Goal: Information Seeking & Learning: Compare options

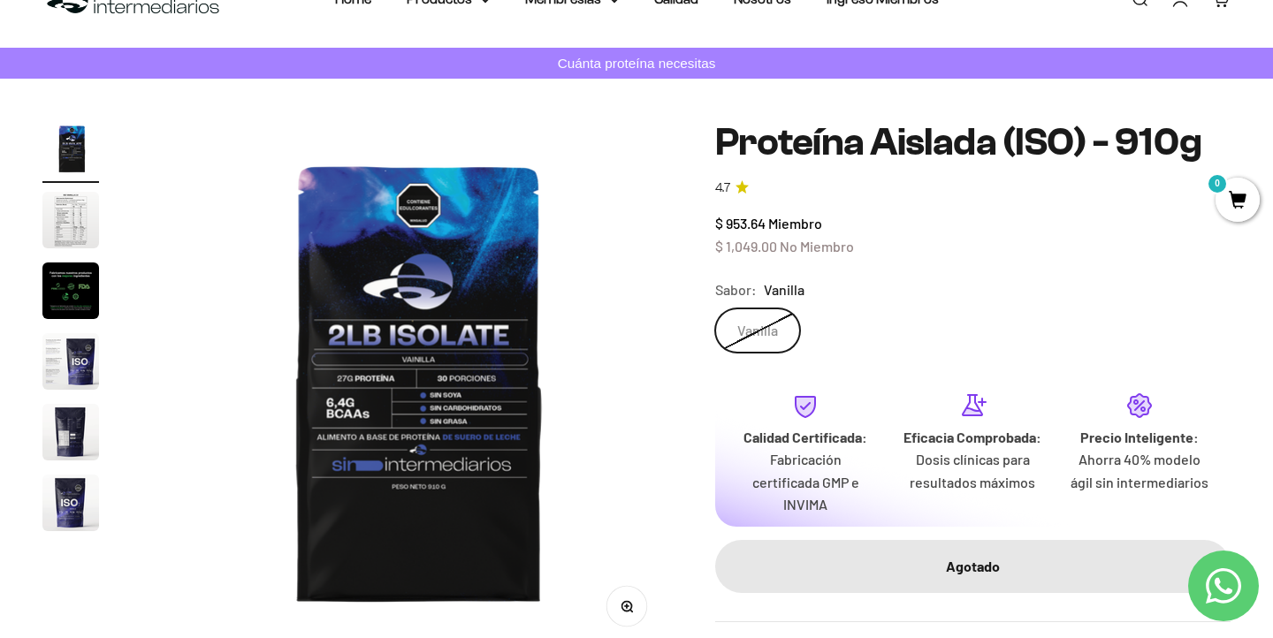
scroll to position [8, 0]
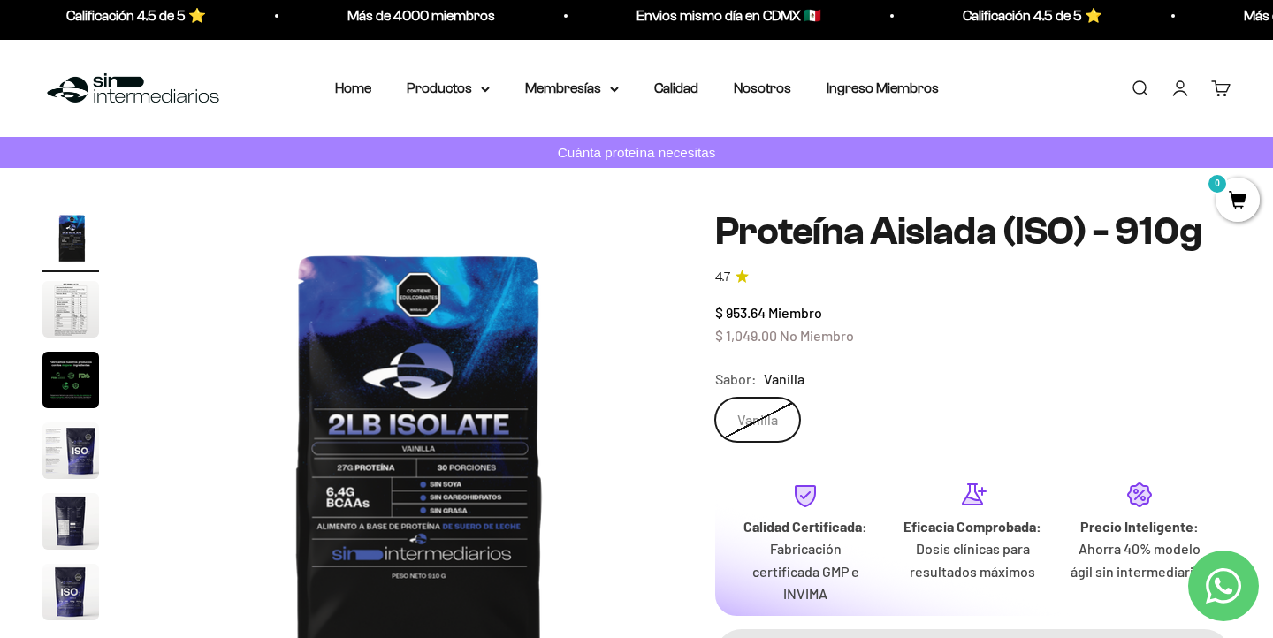
click at [413, 75] on div "Menú Buscar Home Productos Proteínas Suplementos Todos los productos Membresías…" at bounding box center [636, 89] width 1273 height 98
click at [437, 77] on summary "Productos" at bounding box center [448, 88] width 83 height 23
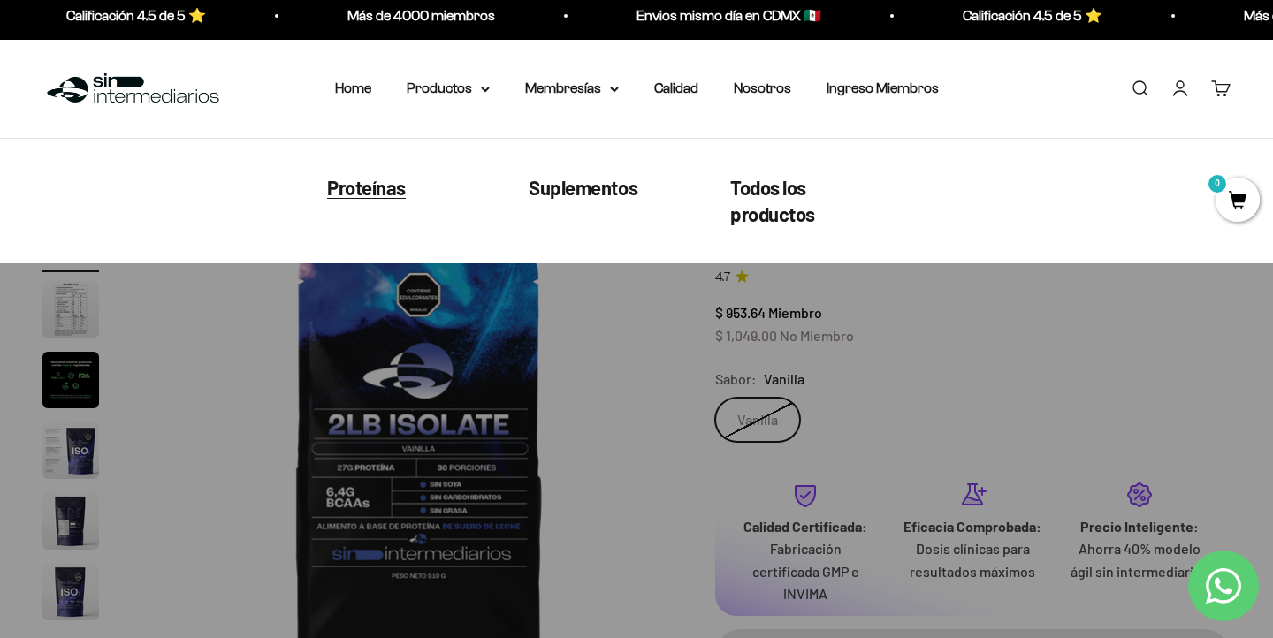
click at [377, 191] on span "Proteínas" at bounding box center [366, 186] width 79 height 23
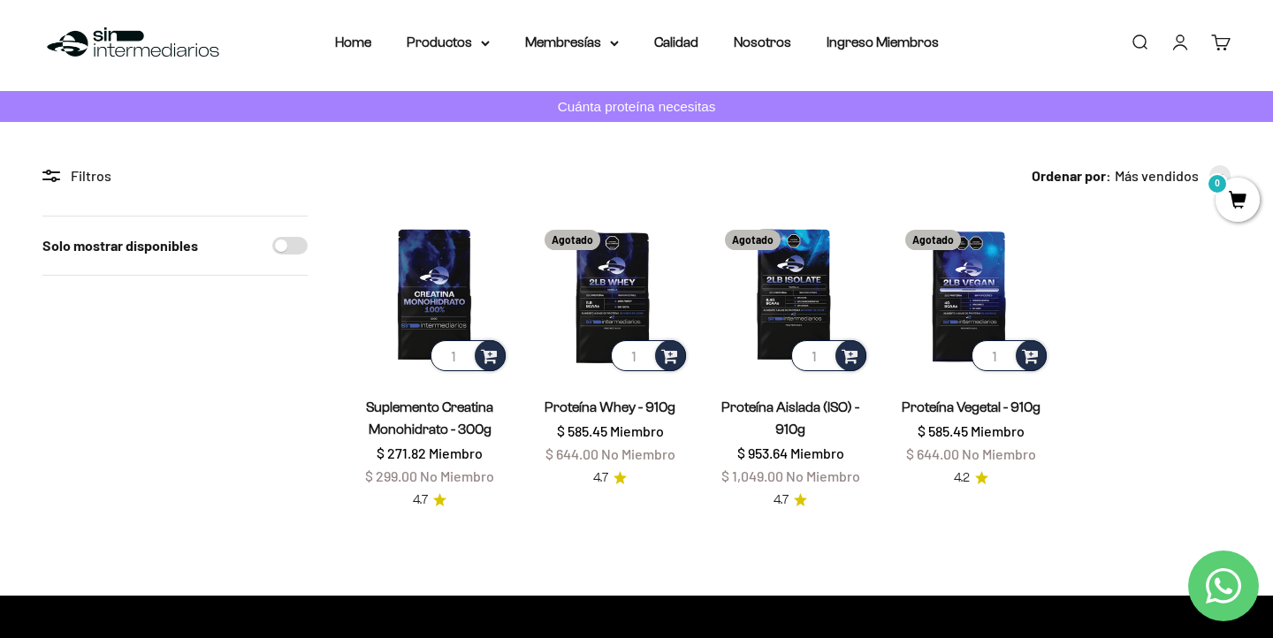
scroll to position [71, 0]
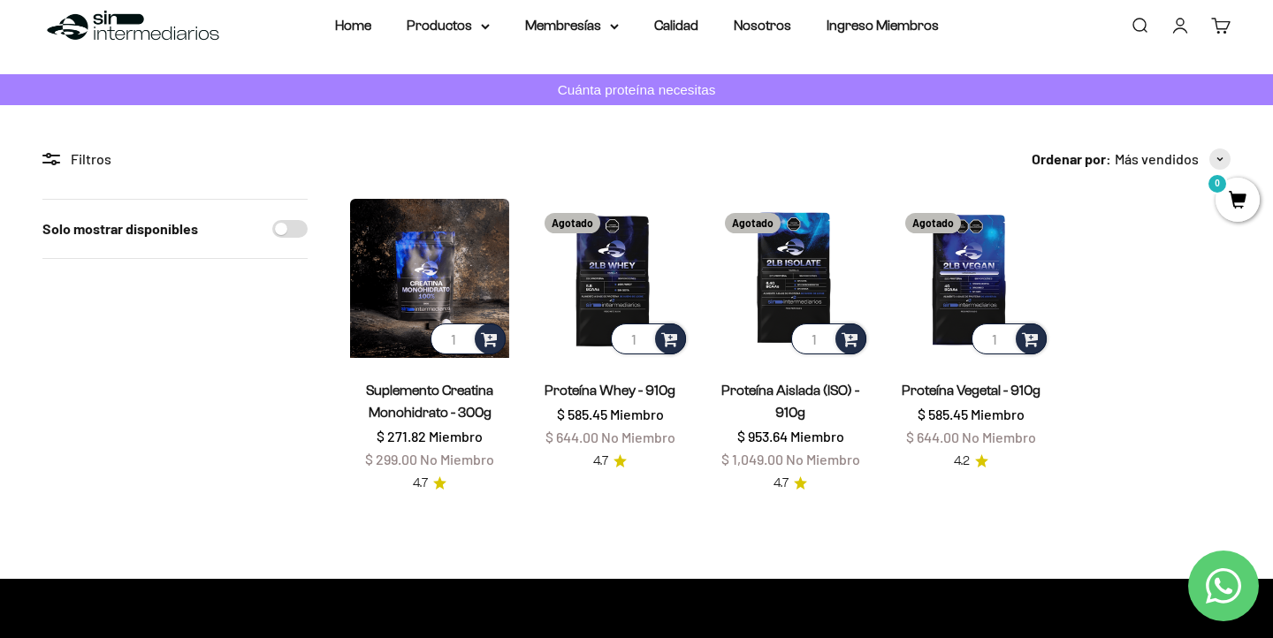
click at [442, 272] on img at bounding box center [429, 278] width 159 height 159
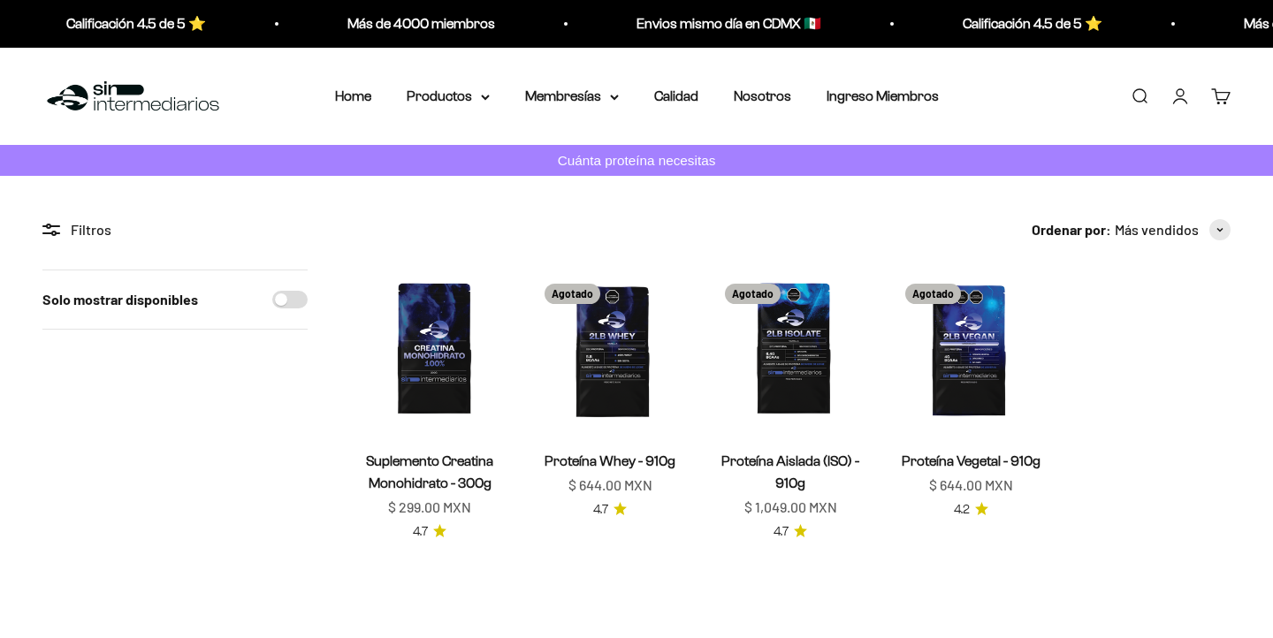
scroll to position [71, 0]
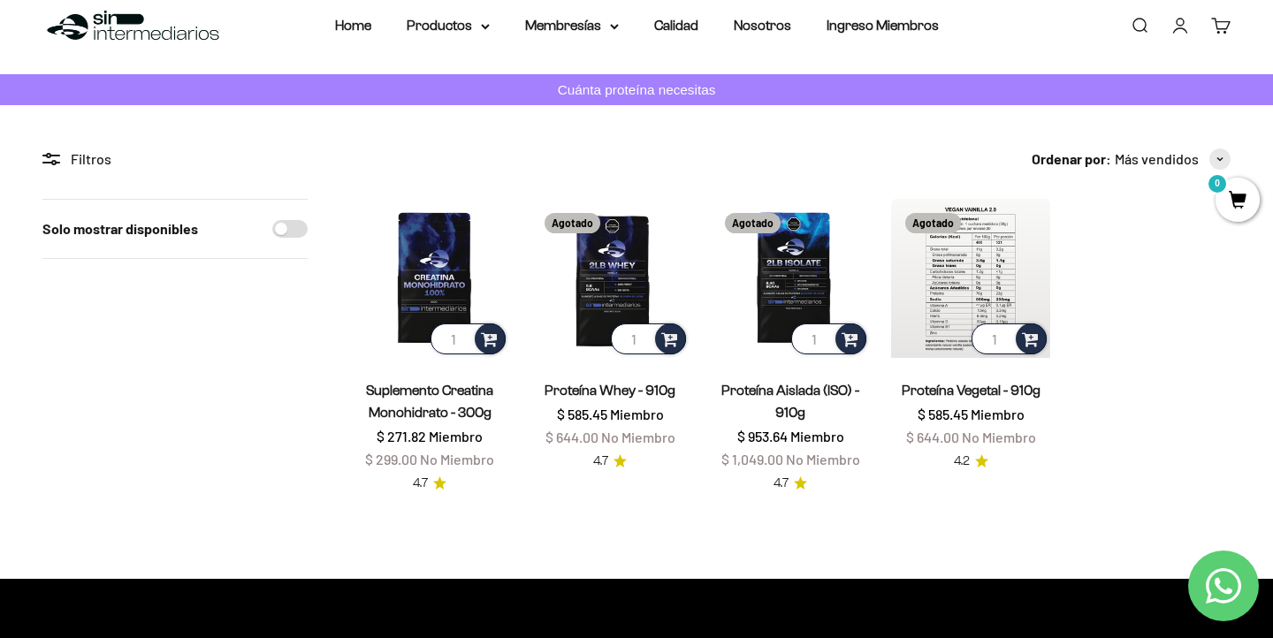
click at [917, 266] on img at bounding box center [970, 278] width 159 height 159
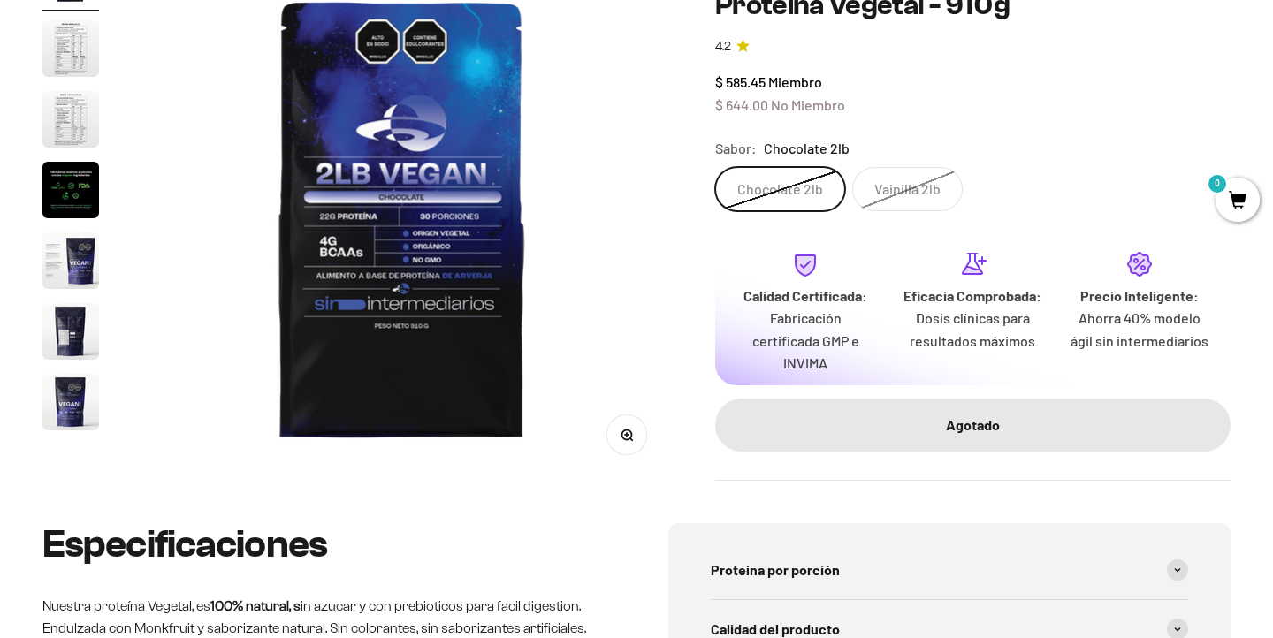
scroll to position [274, 0]
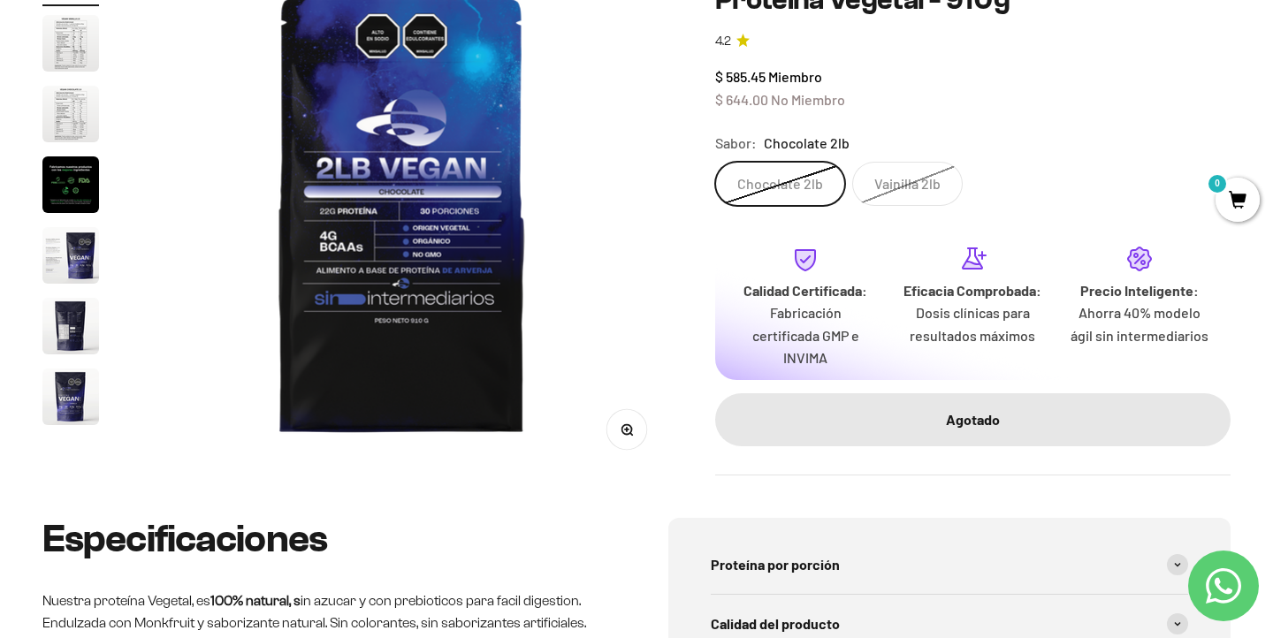
click at [924, 189] on label "Vainilla 2lb" at bounding box center [907, 184] width 110 height 44
click at [715, 162] on input "Vainilla 2lb" at bounding box center [714, 161] width 1 height 1
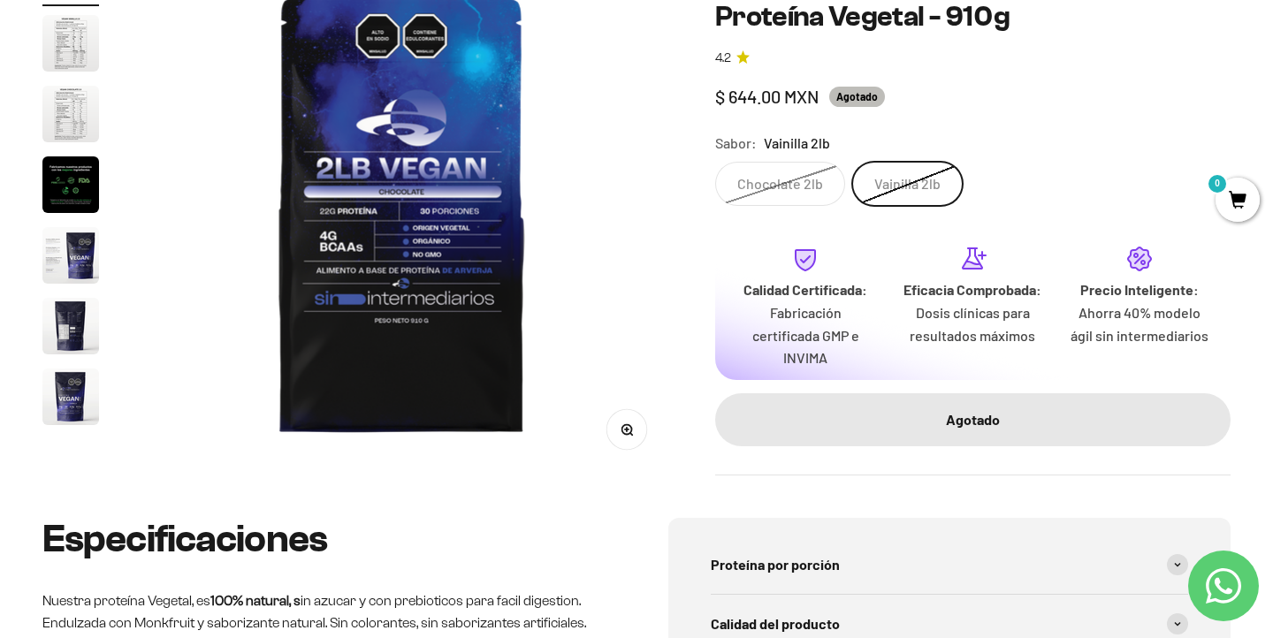
click at [777, 188] on label "Chocolate 2lb" at bounding box center [780, 184] width 130 height 44
click at [715, 162] on input "Chocolate 2lb" at bounding box center [714, 161] width 1 height 1
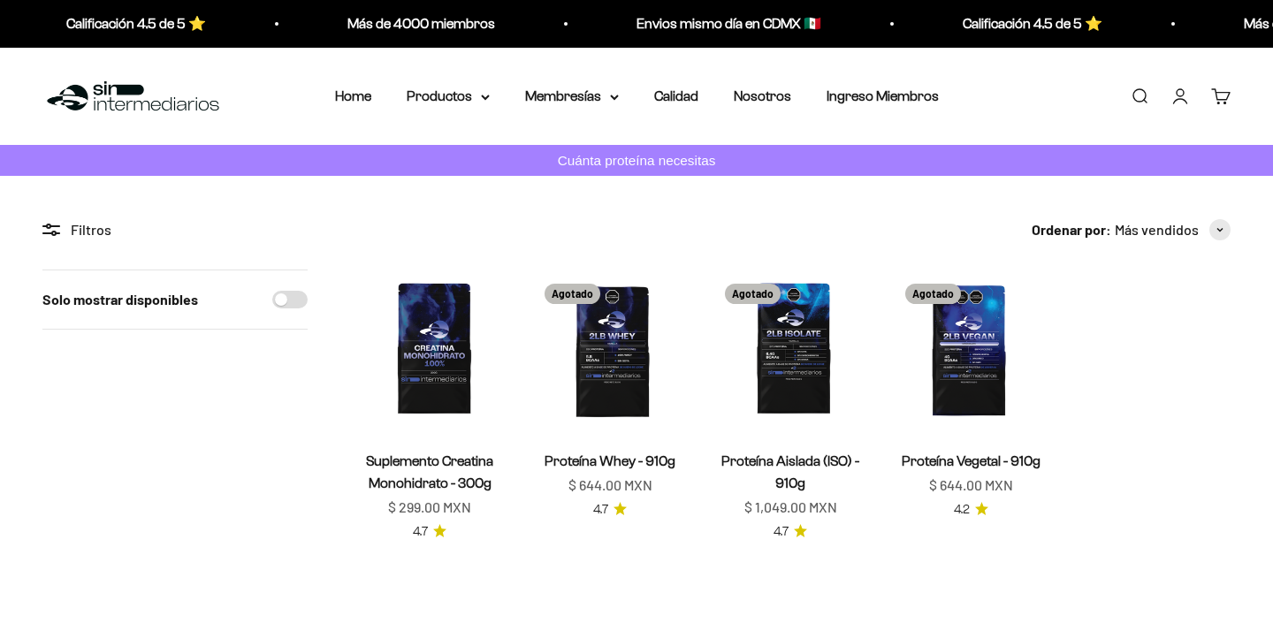
scroll to position [71, 0]
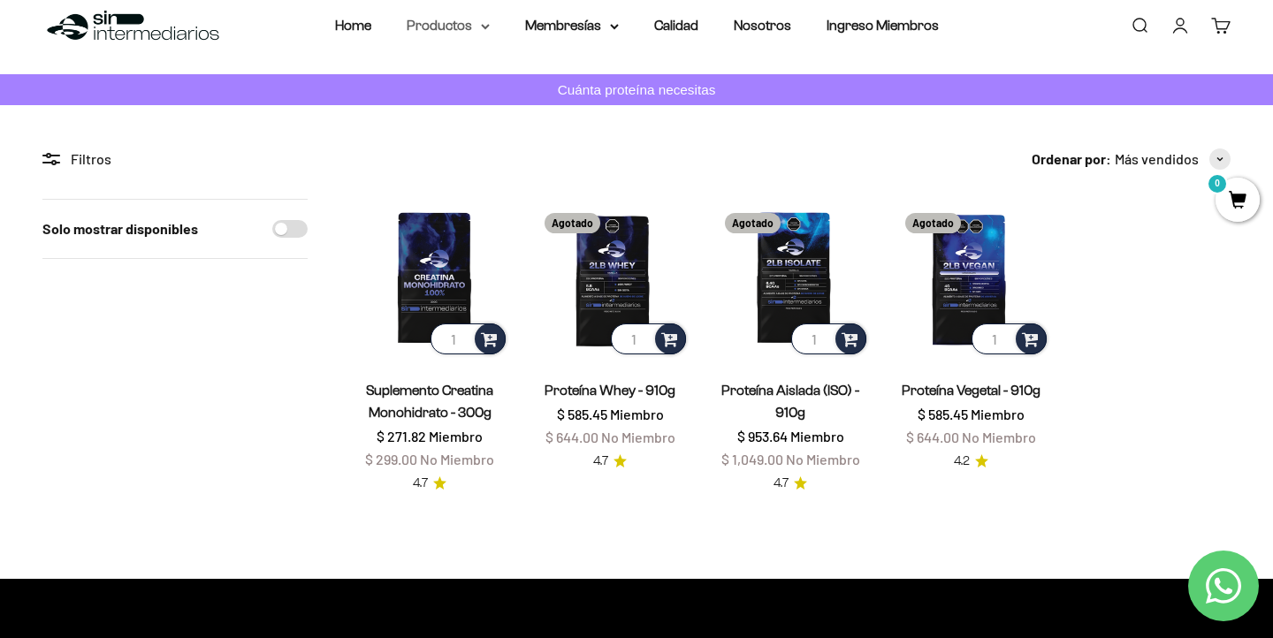
click at [479, 26] on summary "Productos" at bounding box center [448, 25] width 83 height 23
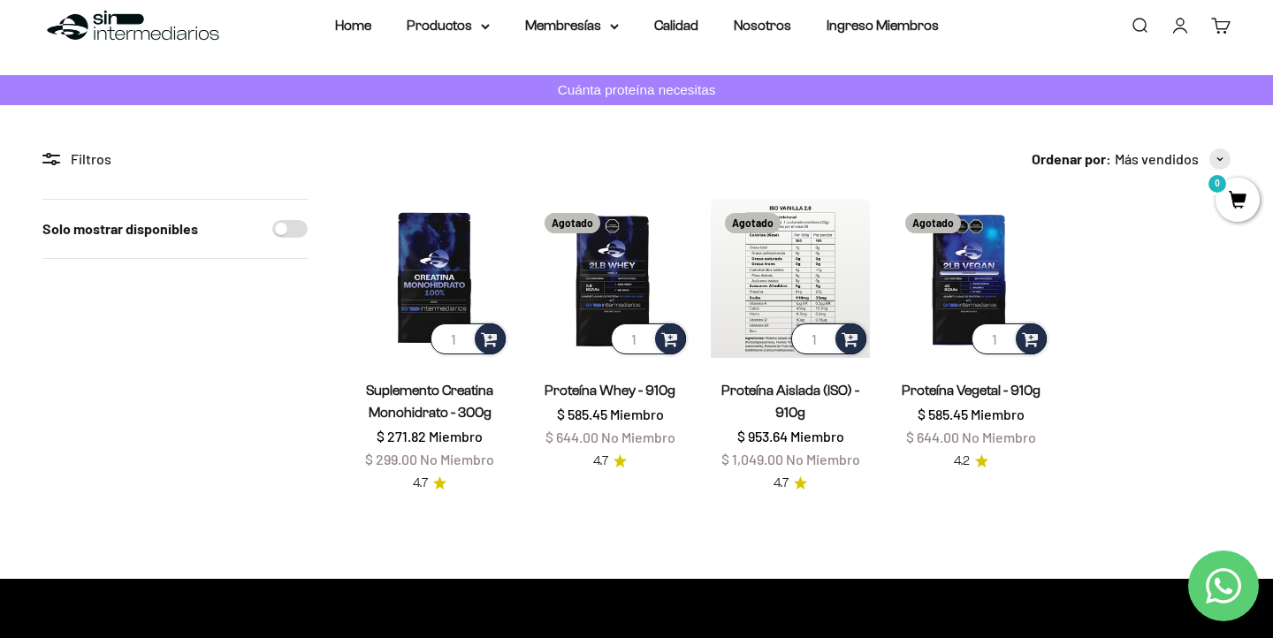
click at [784, 323] on img at bounding box center [790, 278] width 159 height 159
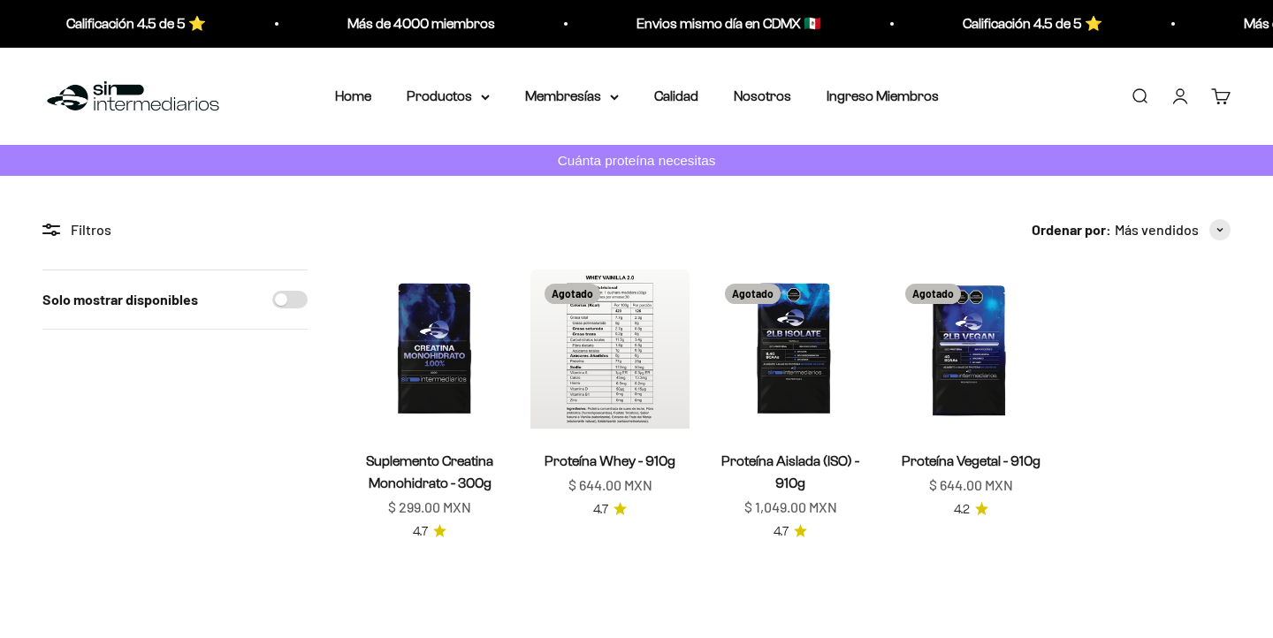
scroll to position [71, 0]
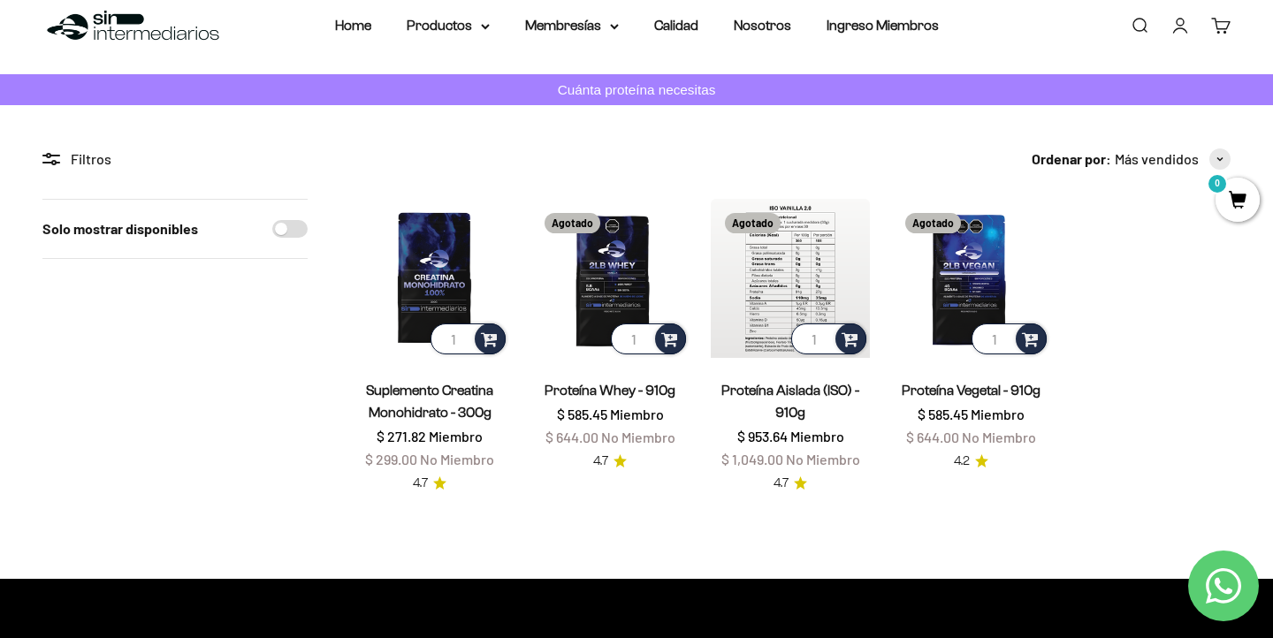
click at [806, 300] on img at bounding box center [790, 278] width 159 height 159
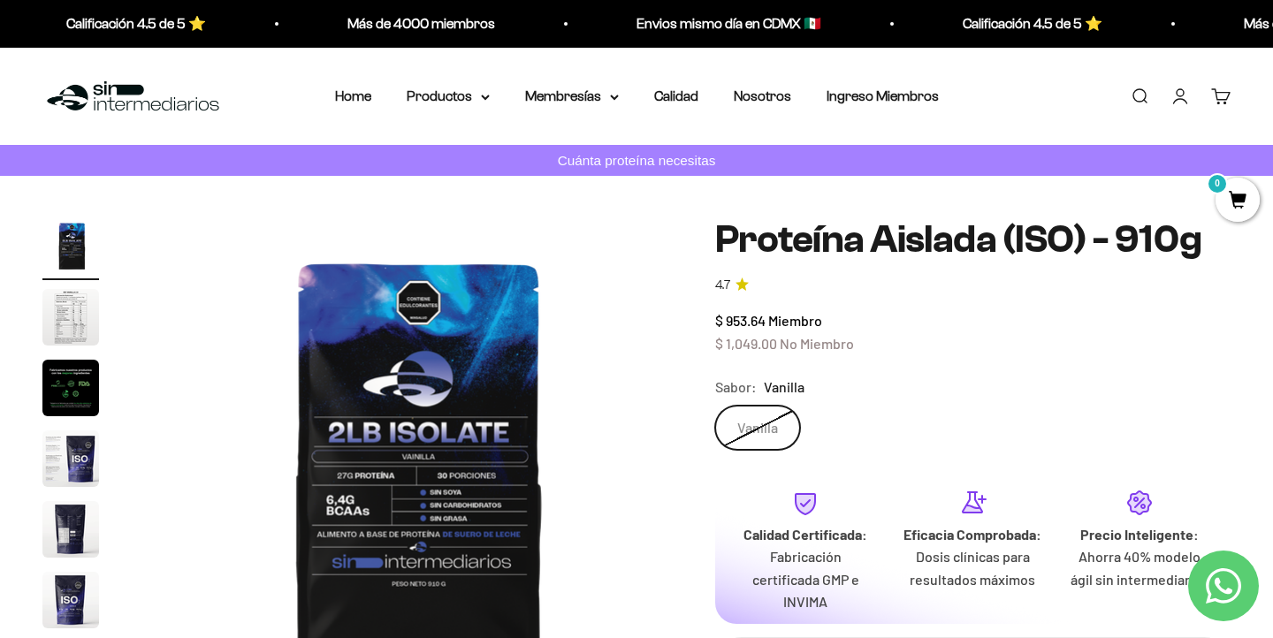
click at [761, 447] on label "Vanilla" at bounding box center [757, 428] width 85 height 44
click at [715, 406] on input "Vanilla" at bounding box center [714, 405] width 1 height 1
click at [761, 432] on label "Vanilla" at bounding box center [757, 428] width 85 height 44
click at [715, 406] on input "Vanilla" at bounding box center [714, 405] width 1 height 1
click at [462, 102] on summary "Productos" at bounding box center [448, 96] width 83 height 23
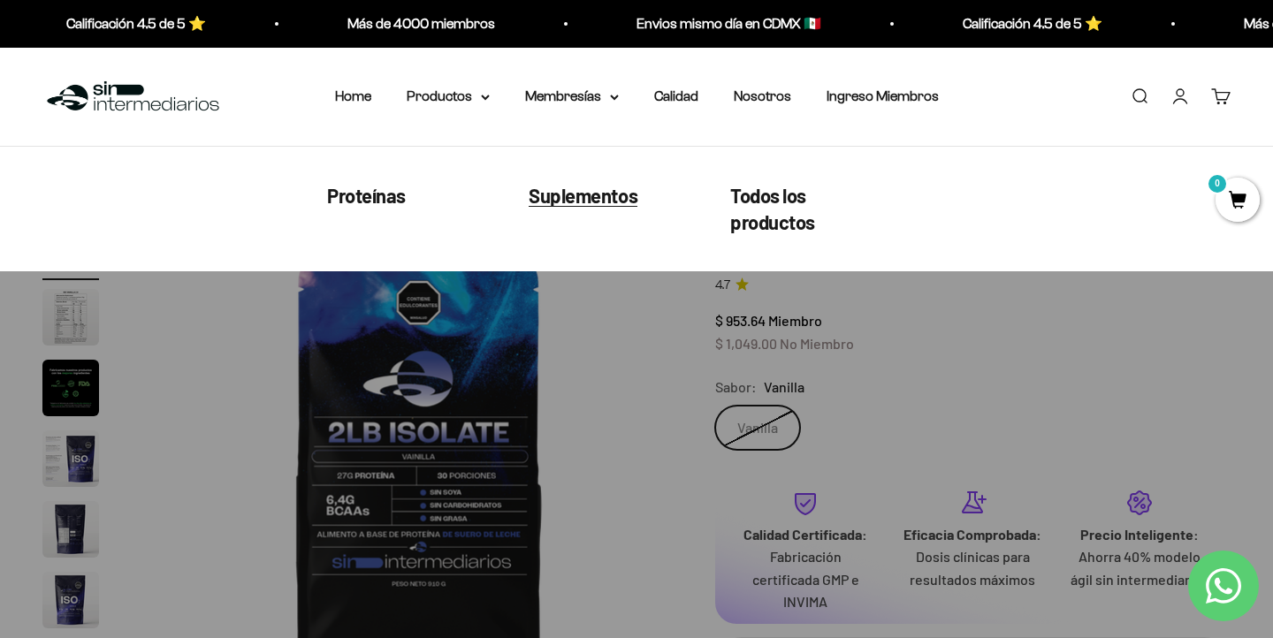
click at [597, 198] on span "Suplementos" at bounding box center [583, 194] width 109 height 23
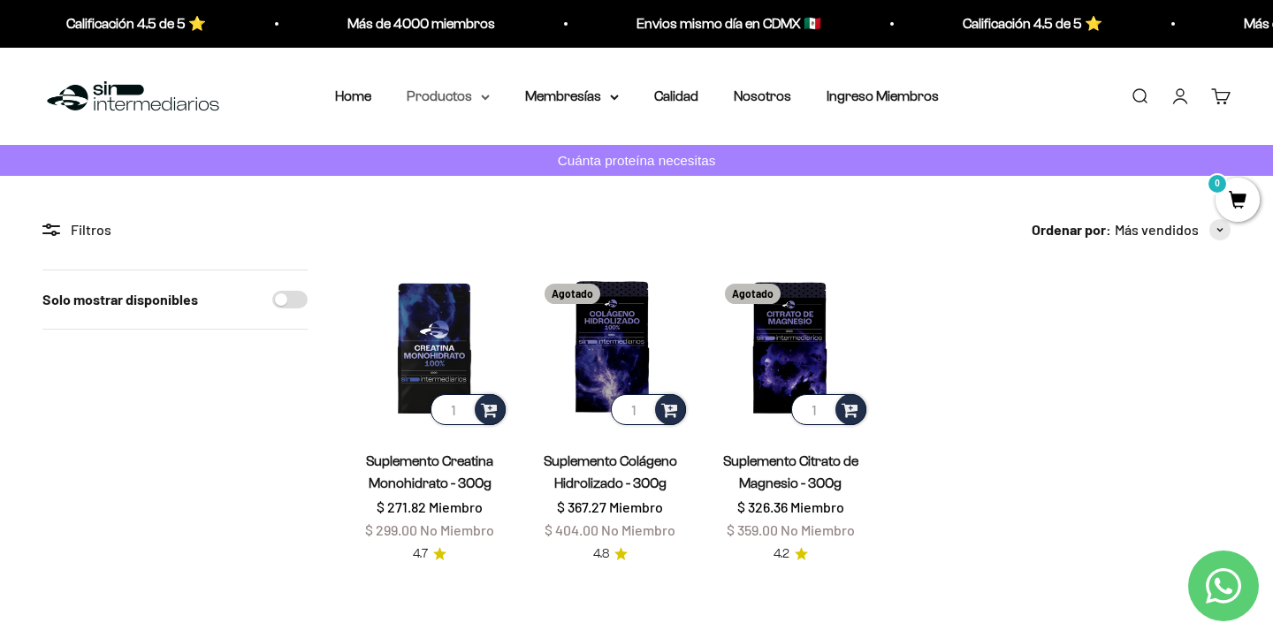
click at [468, 94] on summary "Productos" at bounding box center [448, 96] width 83 height 23
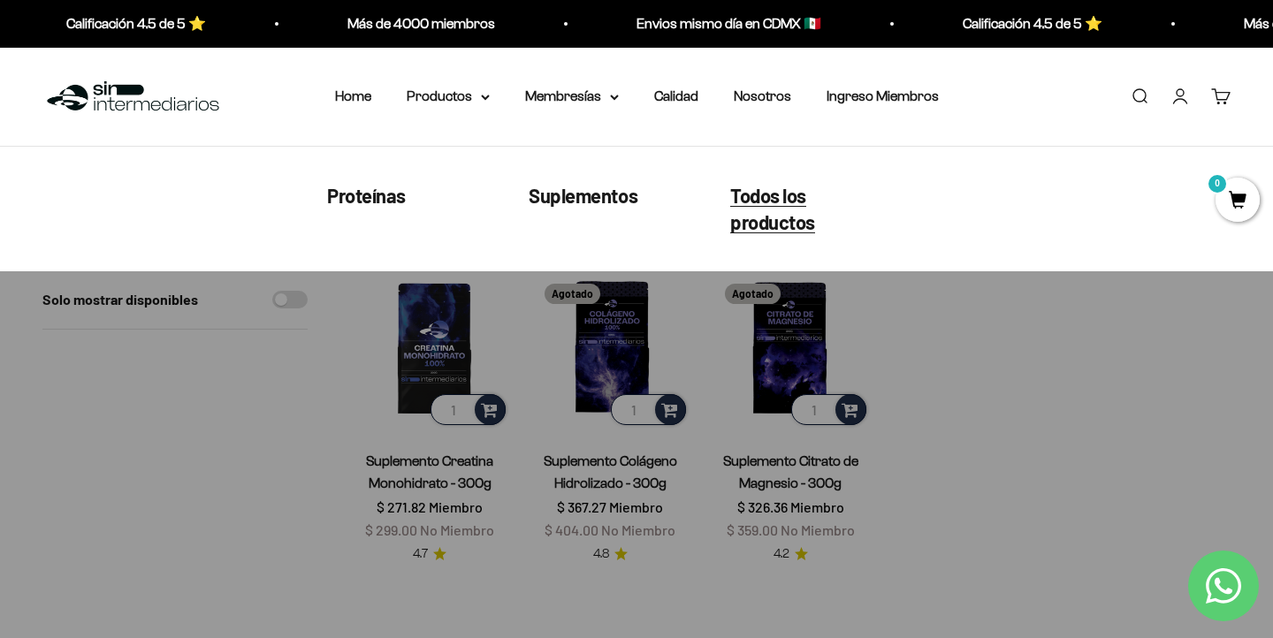
click at [765, 194] on span "Todos los productos" at bounding box center [772, 208] width 85 height 50
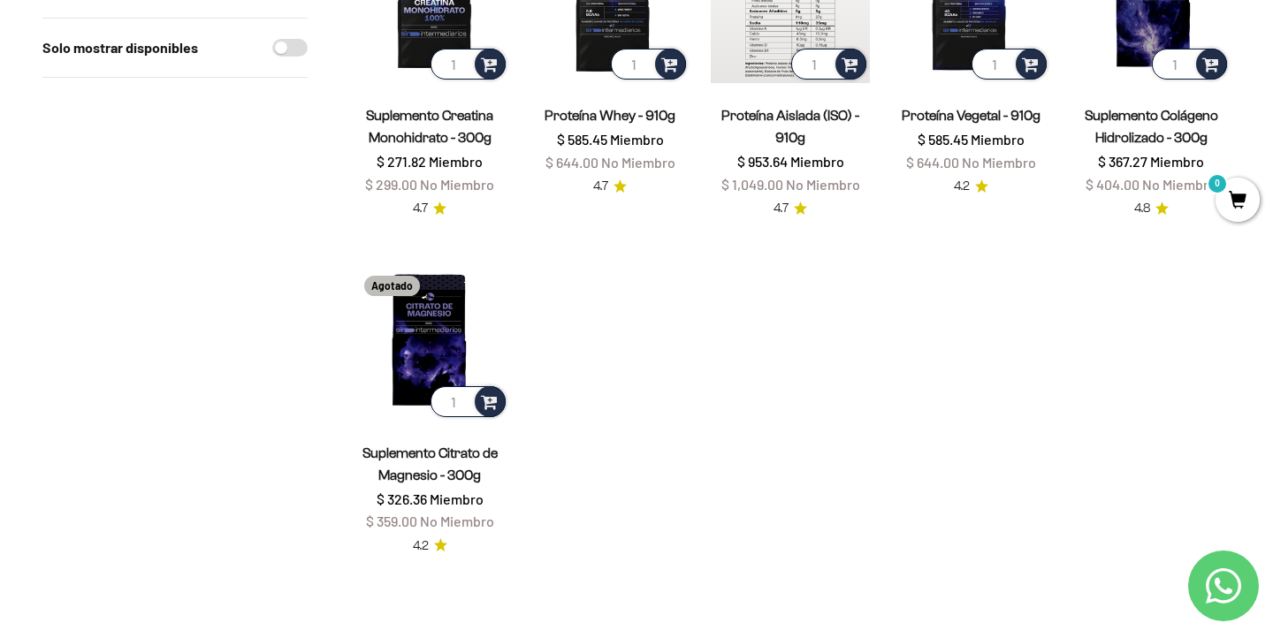
scroll to position [171, 0]
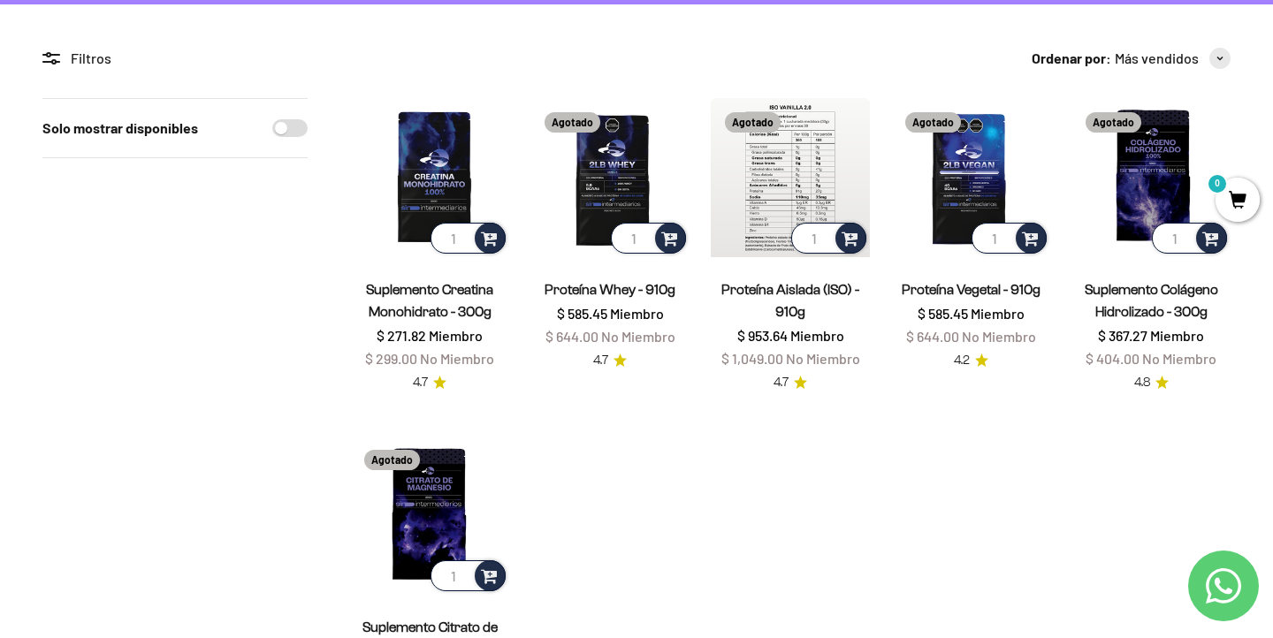
click at [789, 170] on img at bounding box center [790, 177] width 159 height 159
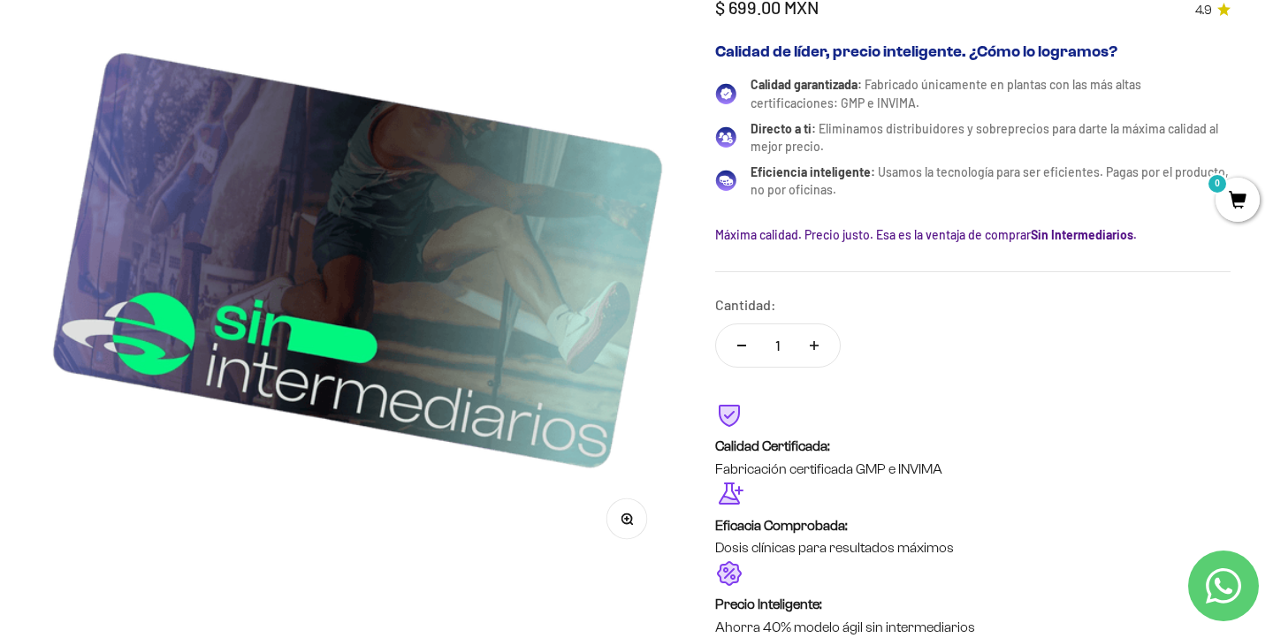
scroll to position [285, 0]
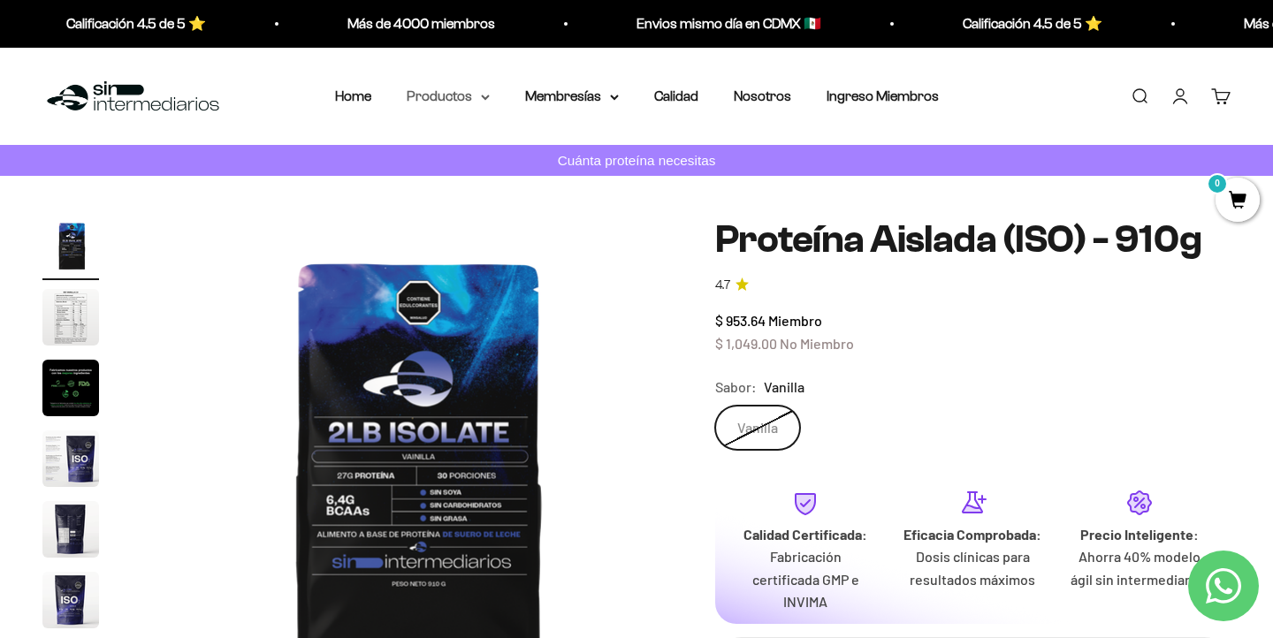
click at [446, 93] on summary "Productos" at bounding box center [448, 96] width 83 height 23
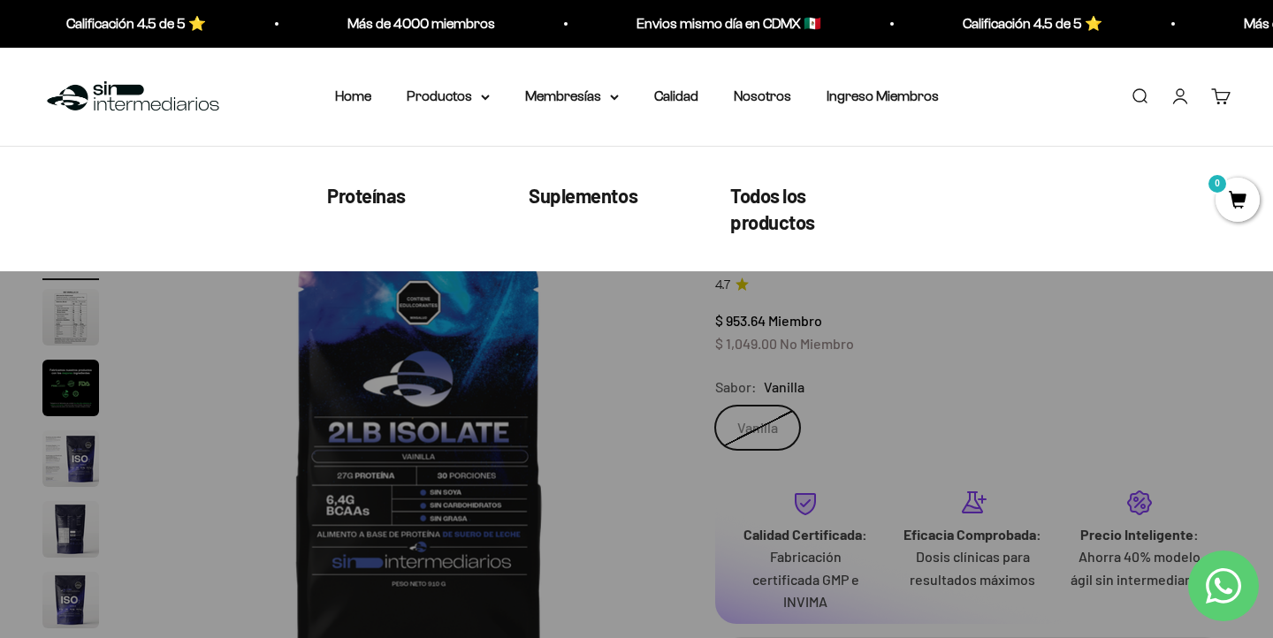
click at [359, 218] on ul "Proteínas Suplementos Todos los productos" at bounding box center [608, 208] width 562 height 55
click at [360, 206] on link "Proteínas" at bounding box center [366, 194] width 79 height 27
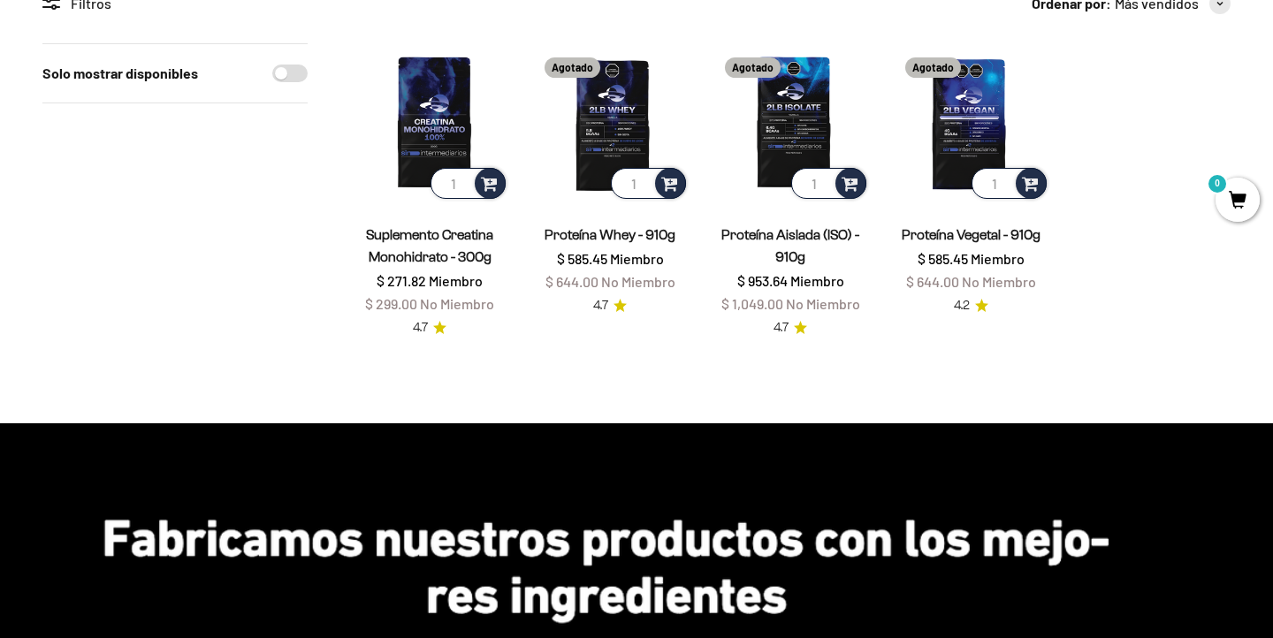
scroll to position [228, 0]
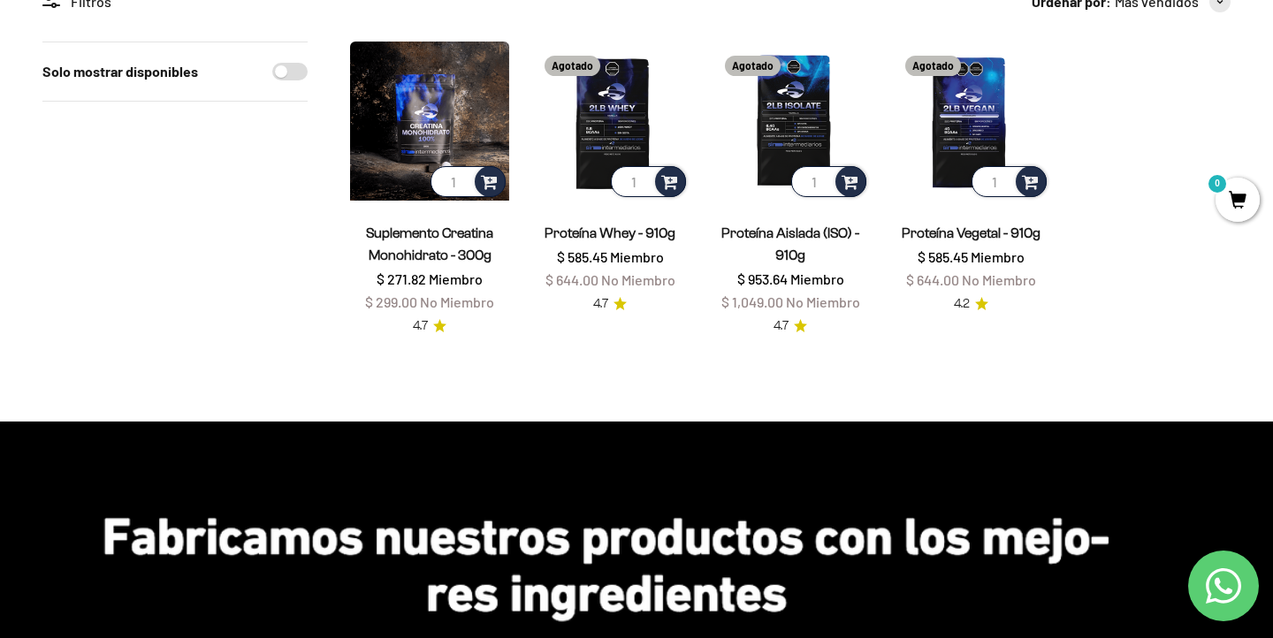
click at [451, 120] on img at bounding box center [429, 121] width 159 height 159
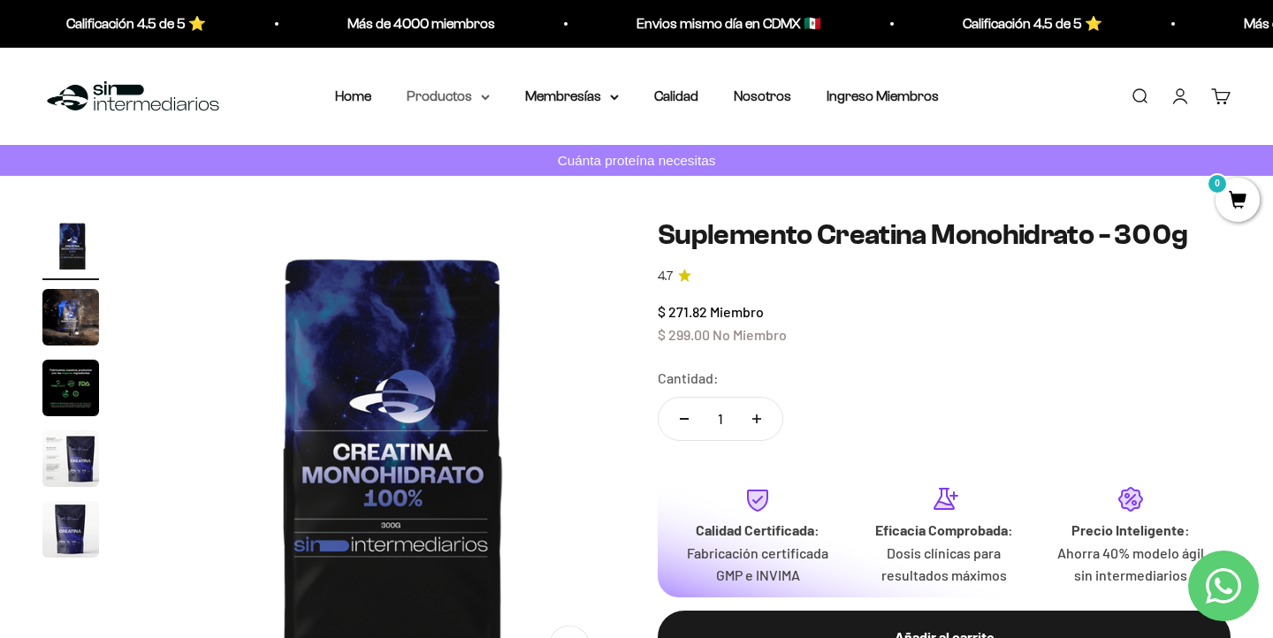
click at [452, 100] on summary "Productos" at bounding box center [448, 96] width 83 height 23
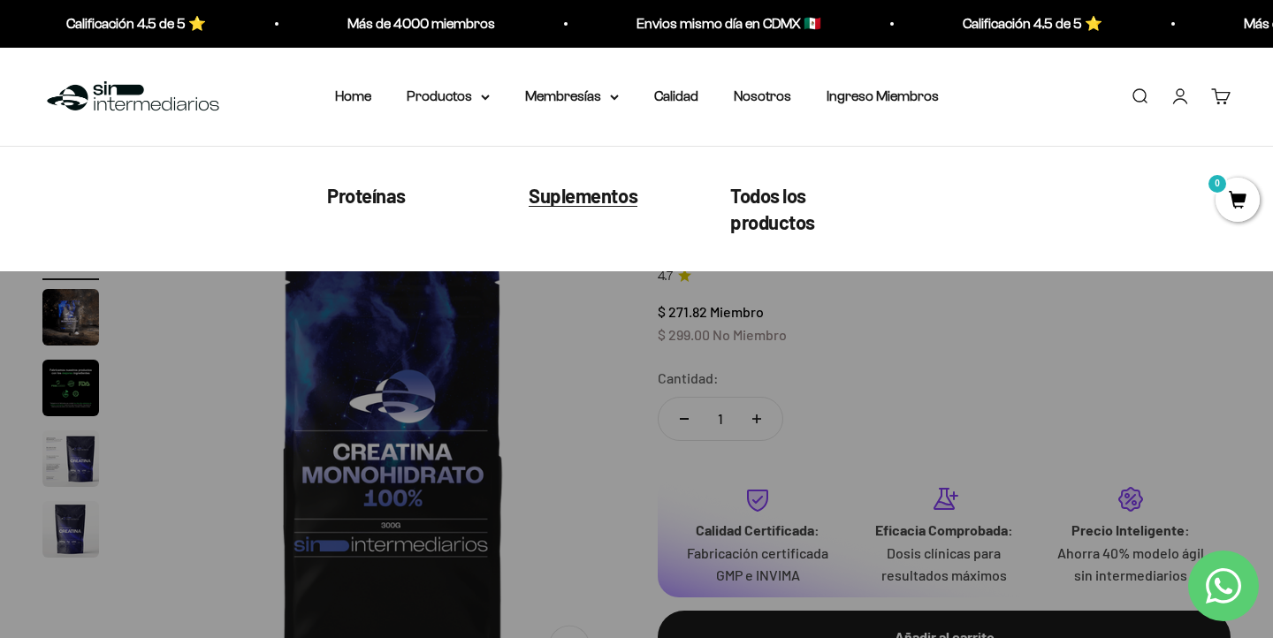
click at [586, 202] on span "Suplementos" at bounding box center [583, 194] width 109 height 23
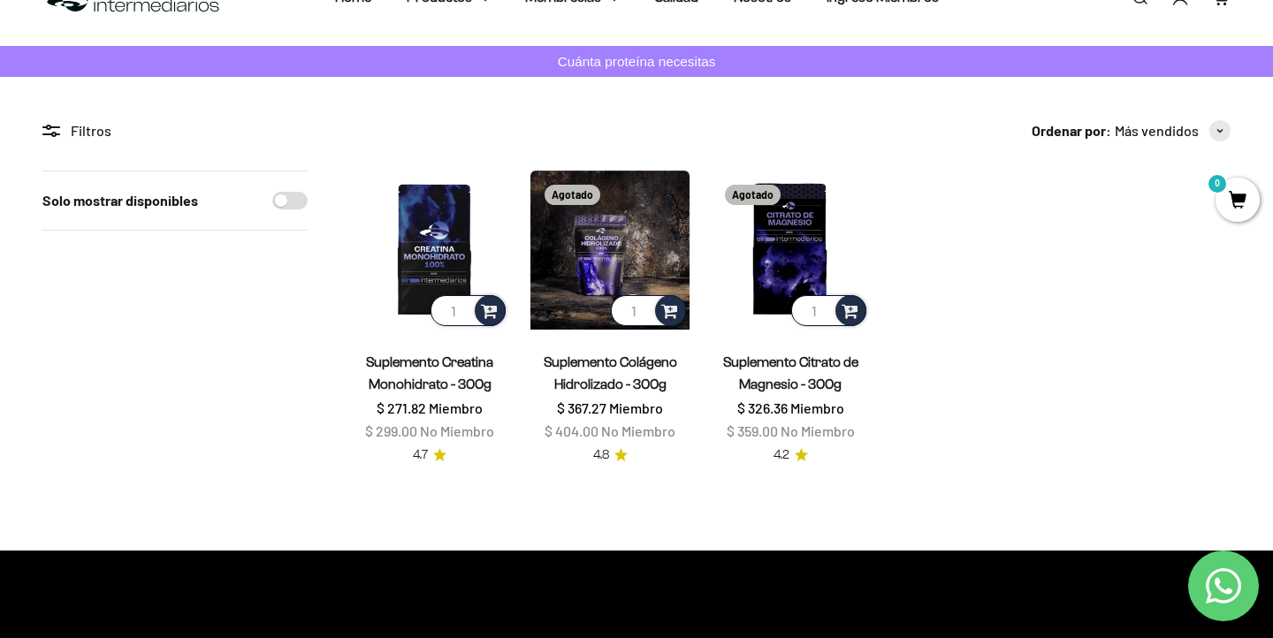
scroll to position [100, 0]
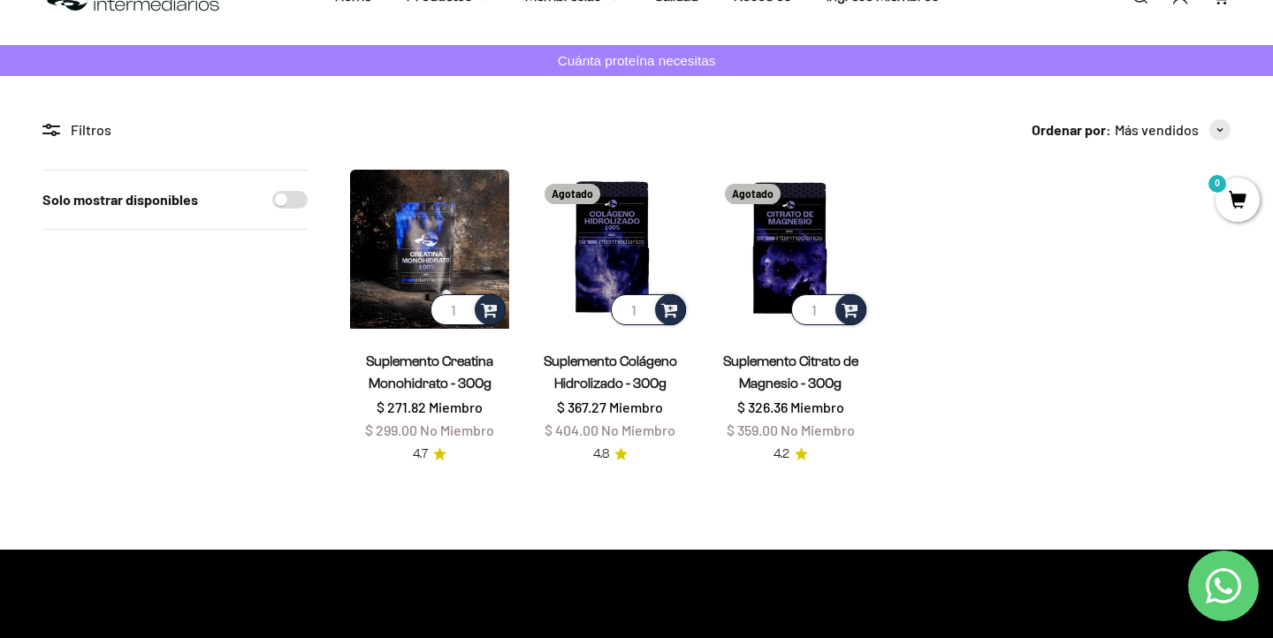
click at [438, 270] on img at bounding box center [429, 249] width 159 height 159
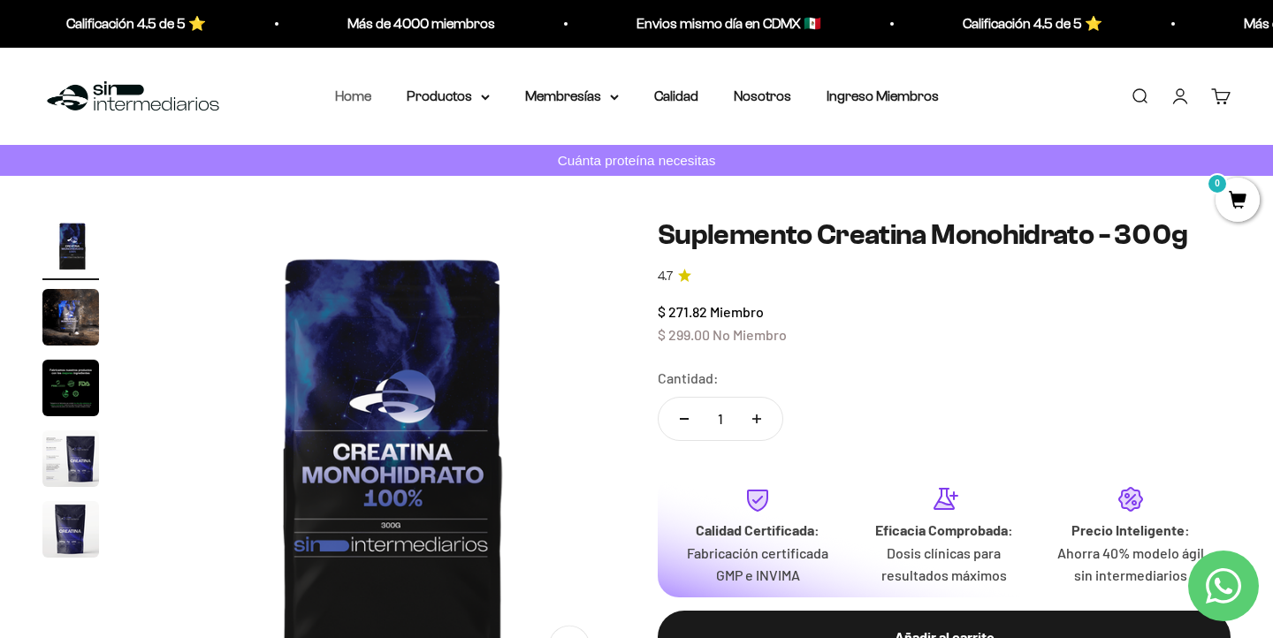
click at [371, 100] on link "Home" at bounding box center [353, 95] width 36 height 15
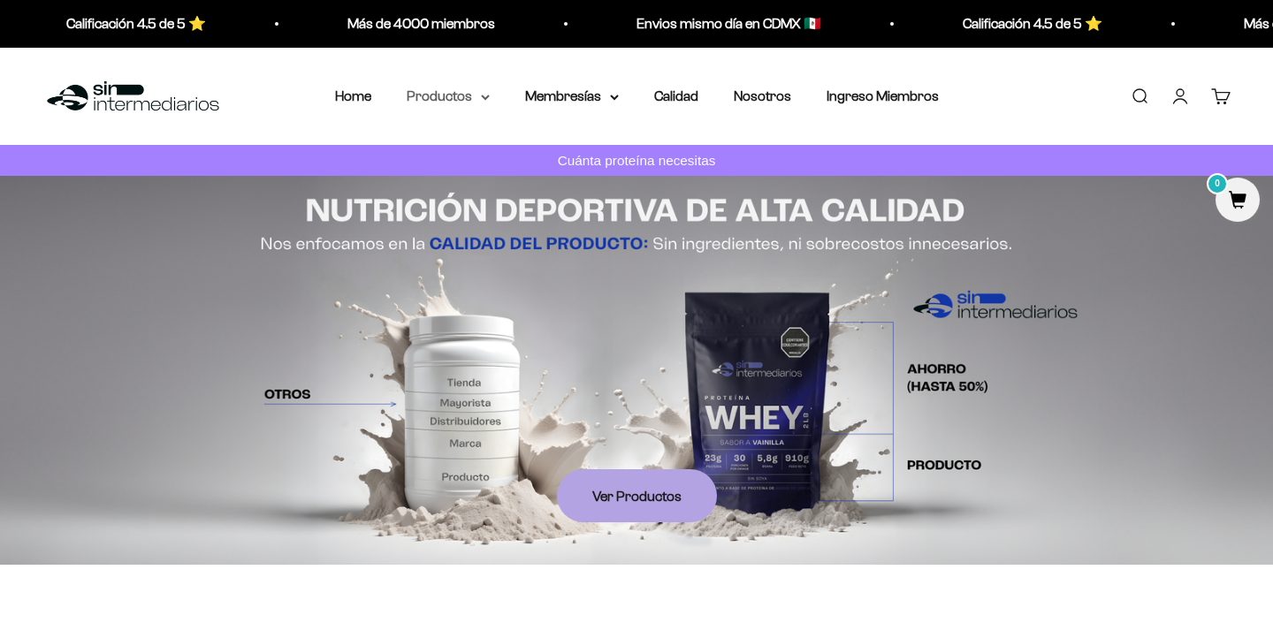
click at [453, 97] on summary "Productos" at bounding box center [448, 96] width 83 height 23
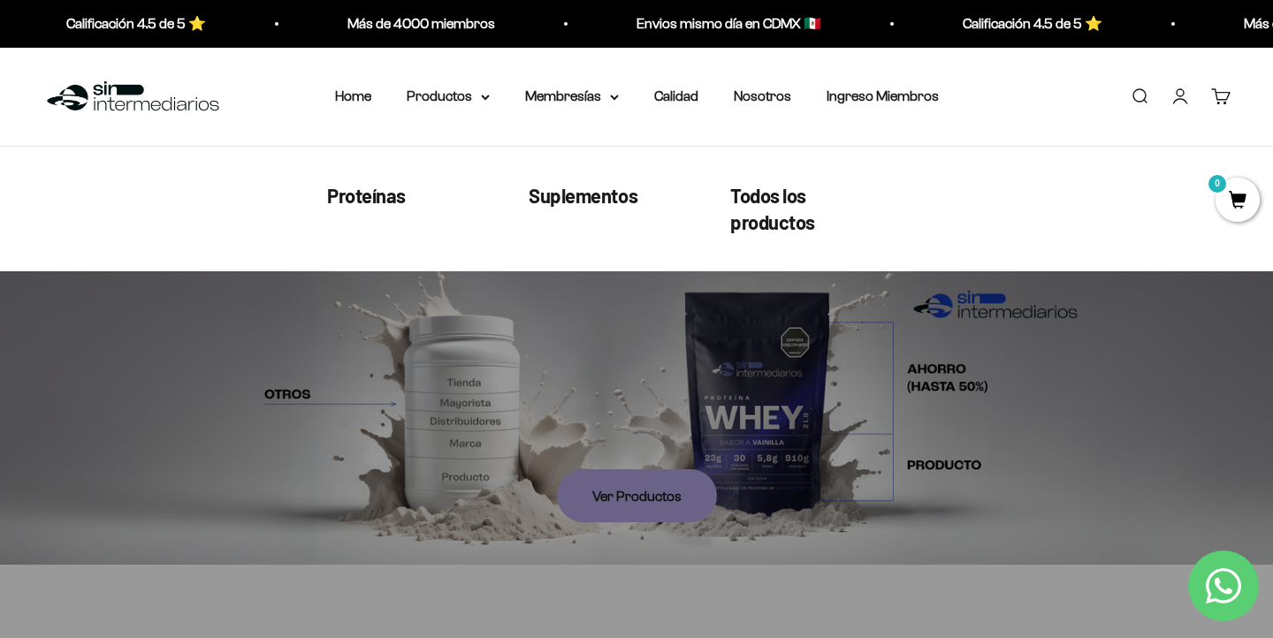
click at [310, 209] on div "Proteínas Suplementos Todos los productos" at bounding box center [636, 208] width 1273 height 126
click at [333, 208] on link "Proteínas" at bounding box center [366, 194] width 79 height 27
click at [343, 198] on span "Proteínas" at bounding box center [366, 194] width 79 height 23
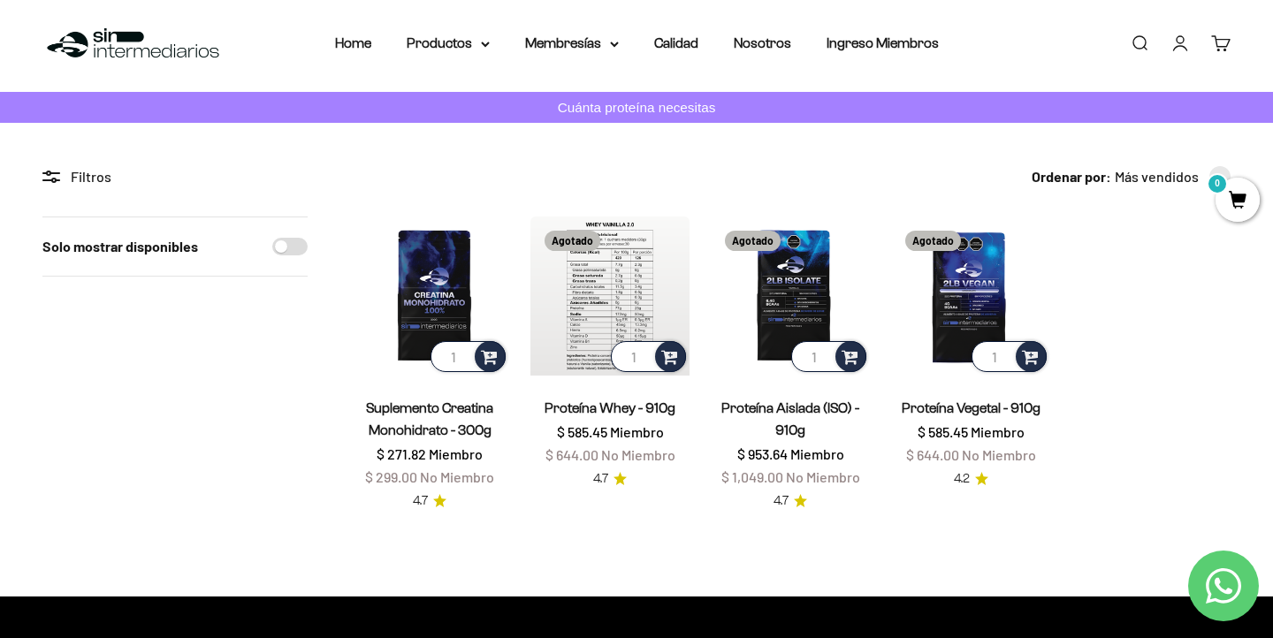
scroll to position [106, 0]
